Goal: Transaction & Acquisition: Book appointment/travel/reservation

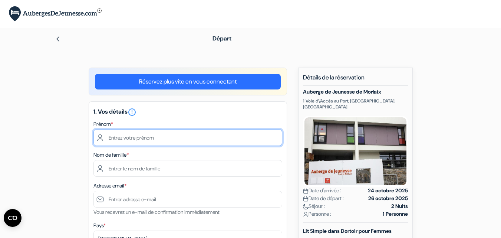
click at [191, 141] on input "text" at bounding box center [187, 137] width 189 height 17
type input "[PERSON_NAME]"
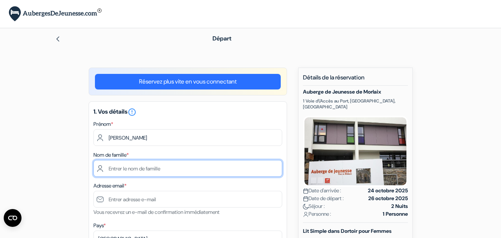
type input "Belorgey"
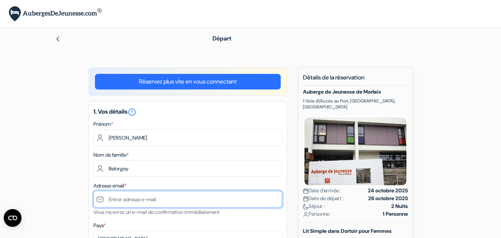
type input "[PERSON_NAME][EMAIL_ADDRESS][DOMAIN_NAME]"
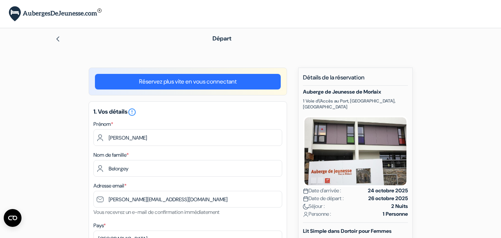
type input "LORIENT"
type input "[STREET_ADDRESS][PERSON_NAME]"
type input "56100"
type input "0660873241"
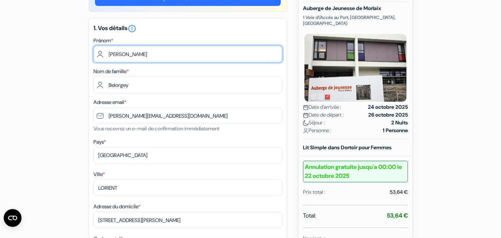
scroll to position [103, 0]
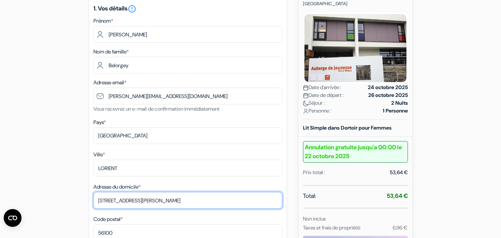
drag, startPoint x: 167, startPoint y: 200, endPoint x: 42, endPoint y: 190, distance: 125.4
type input "[STREET_ADDRESS]"
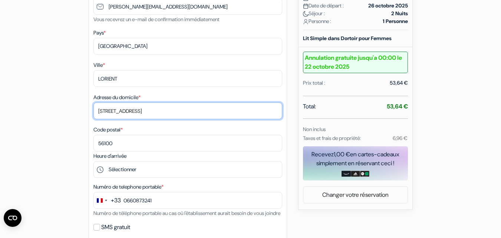
scroll to position [253, 0]
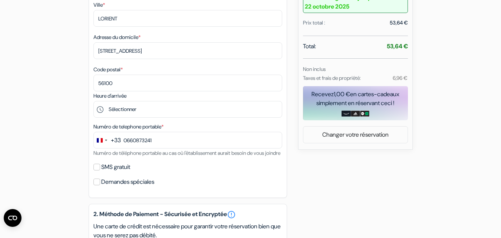
click at [100, 172] on div "SMS gratuit" at bounding box center [187, 167] width 189 height 10
click at [97, 170] on input "SMS gratuit" at bounding box center [96, 167] width 7 height 7
checkbox input "true"
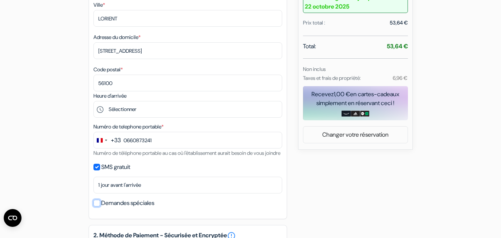
click at [98, 206] on input "Demandes spéciales" at bounding box center [96, 203] width 7 height 7
click at [101, 208] on label "Demandes spéciales" at bounding box center [127, 203] width 53 height 10
click at [100, 206] on input "Demandes spéciales" at bounding box center [96, 203] width 7 height 7
checkbox input "false"
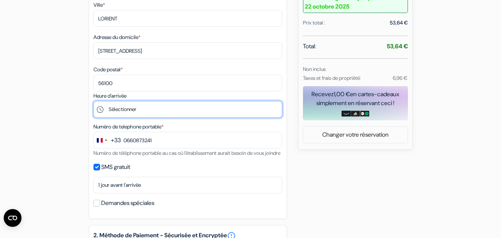
click at [134, 117] on select "Sélectionner 17:00 18:00 19:00" at bounding box center [187, 109] width 189 height 17
select select "19"
click at [93, 101] on select "Sélectionner 17:00 18:00 19:00" at bounding box center [187, 109] width 189 height 17
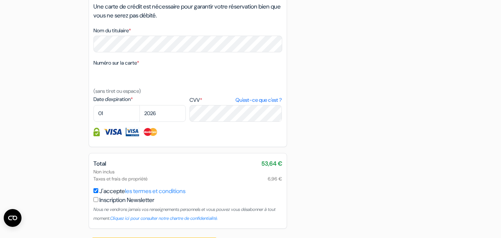
scroll to position [488, 0]
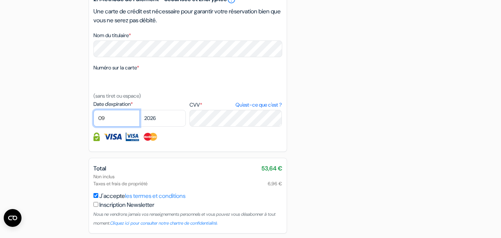
click at [111, 126] on select "01 02 03 04 05 06 07 08 09 10 11 12" at bounding box center [116, 118] width 46 height 17
select select "12"
click at [93, 119] on select "01 02 03 04 05 06 07 08 09 10 11 12" at bounding box center [116, 118] width 46 height 17
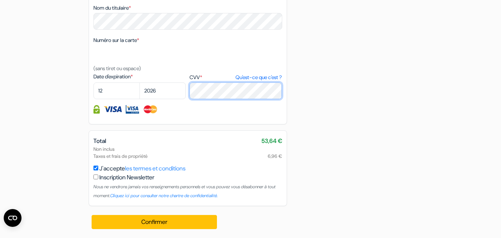
scroll to position [525, 0]
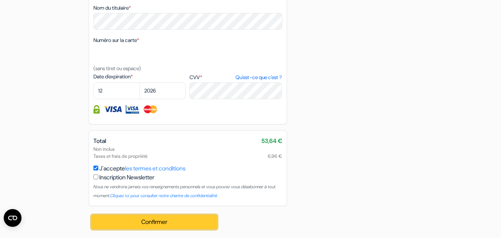
click at [141, 215] on button "Confirmer Loading..." at bounding box center [155, 222] width 126 height 14
